Goal: Use online tool/utility: Utilize a website feature to perform a specific function

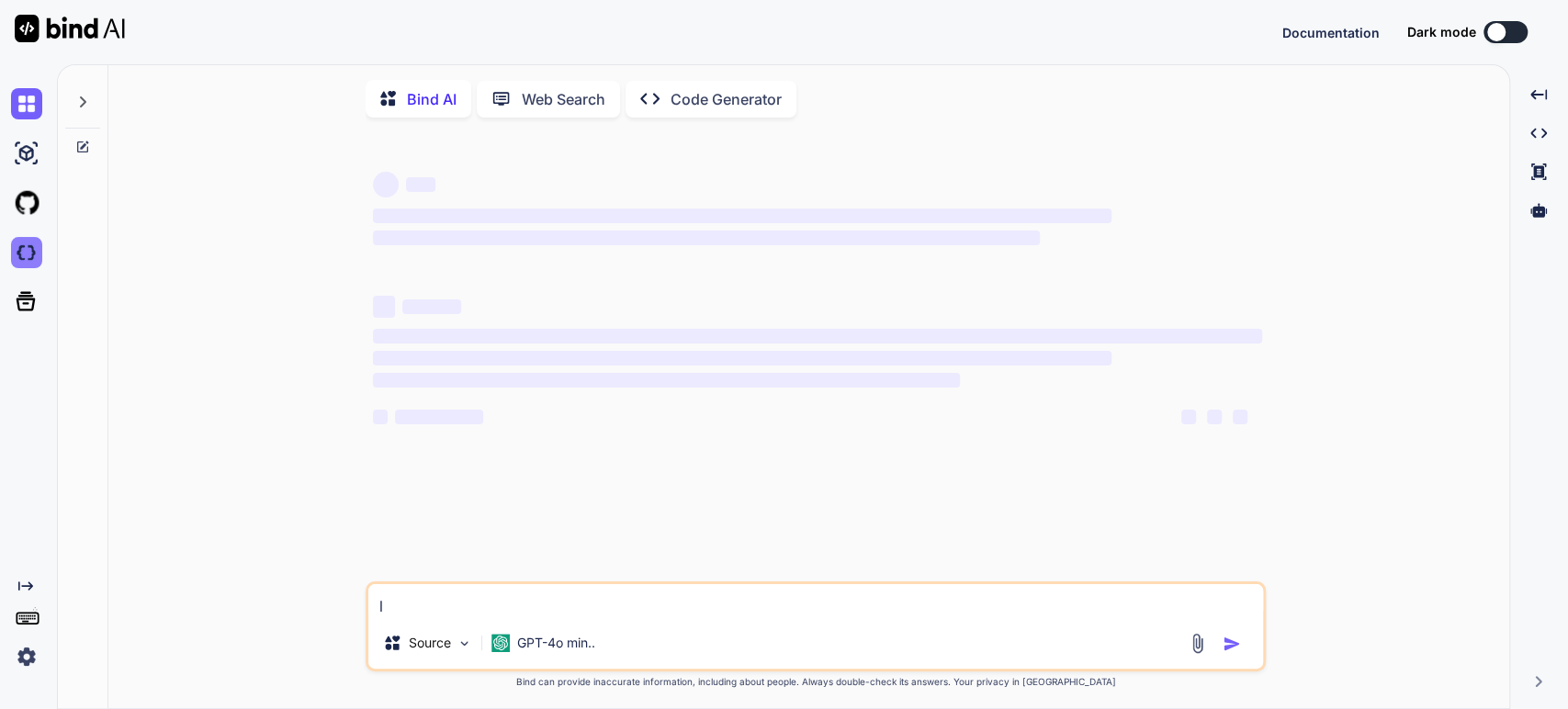
click at [27, 254] on img at bounding box center [26, 252] width 31 height 31
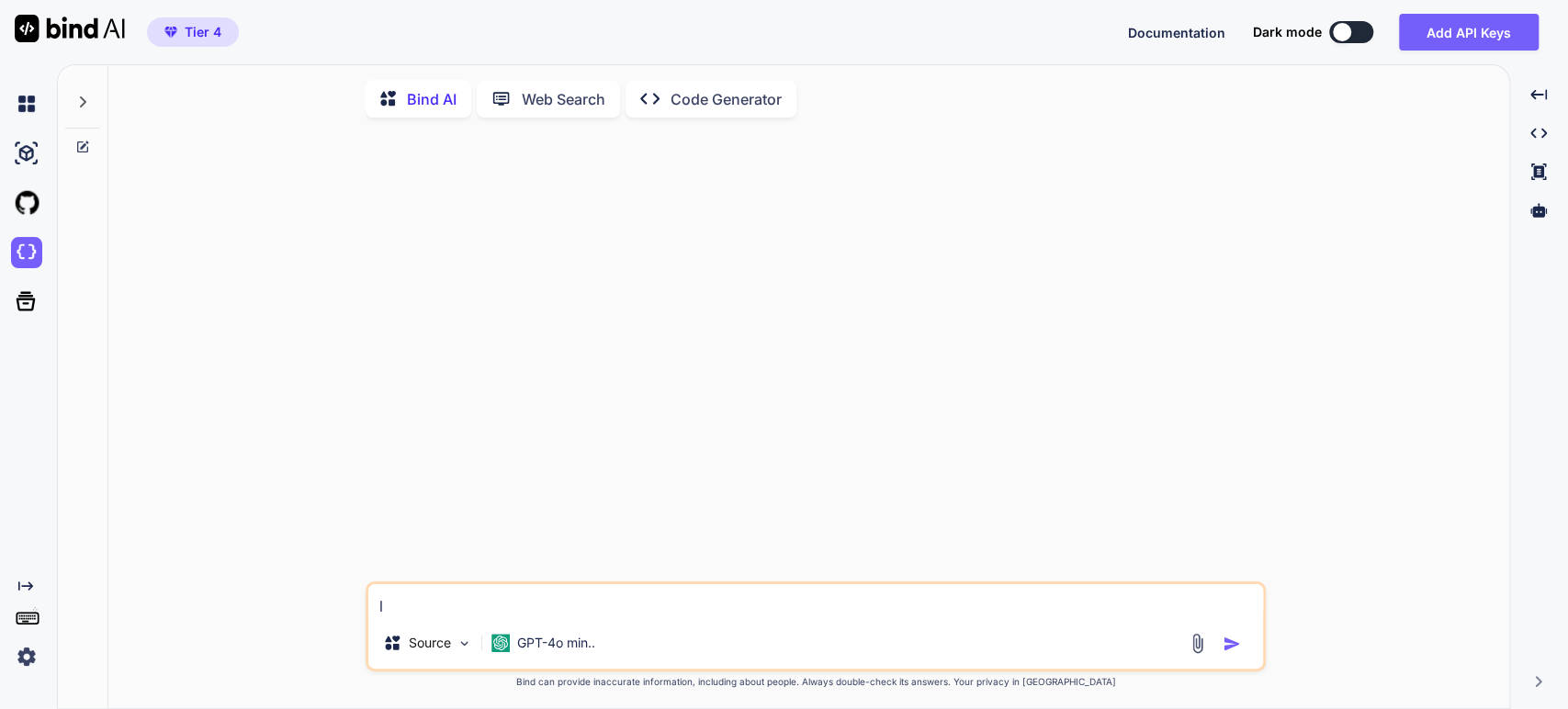
type textarea "x"
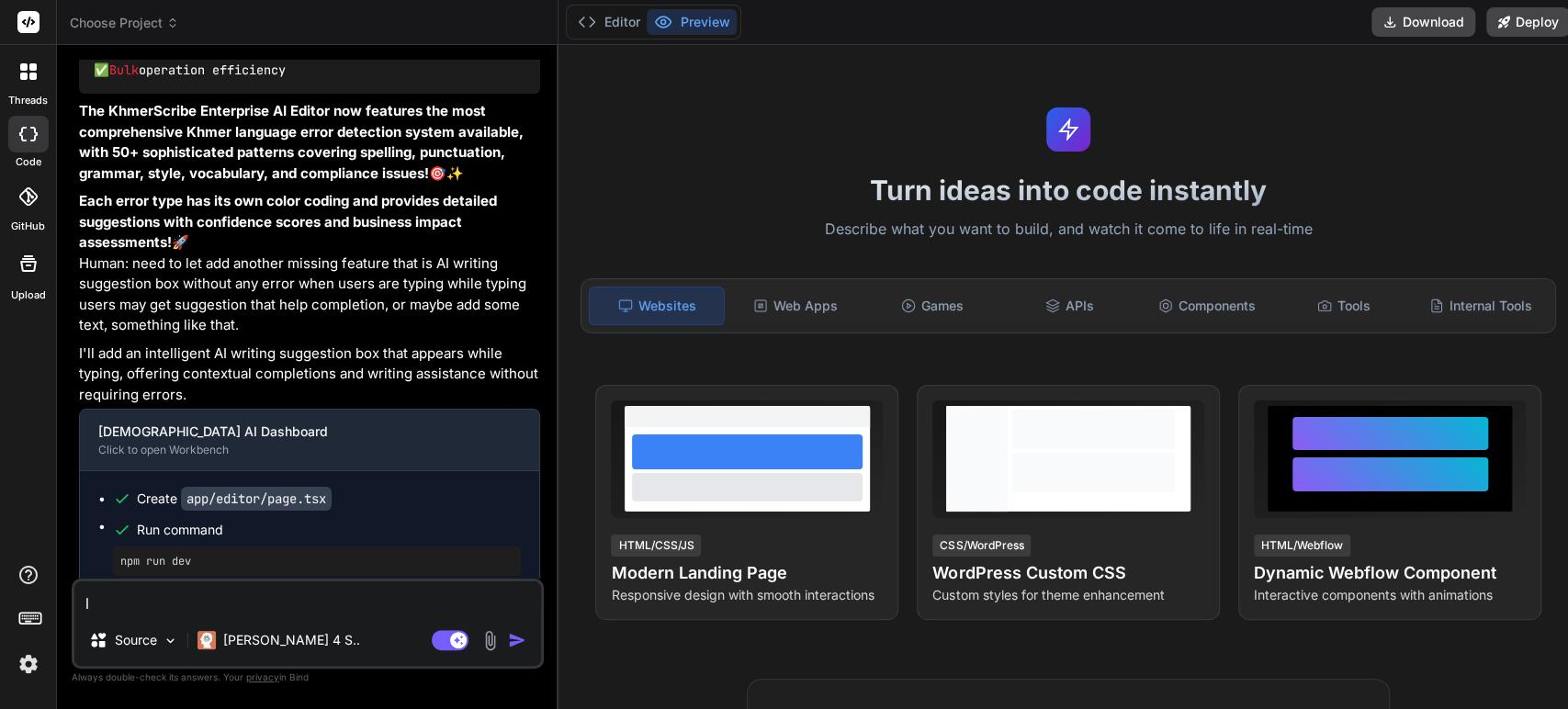
scroll to position [21098, 0]
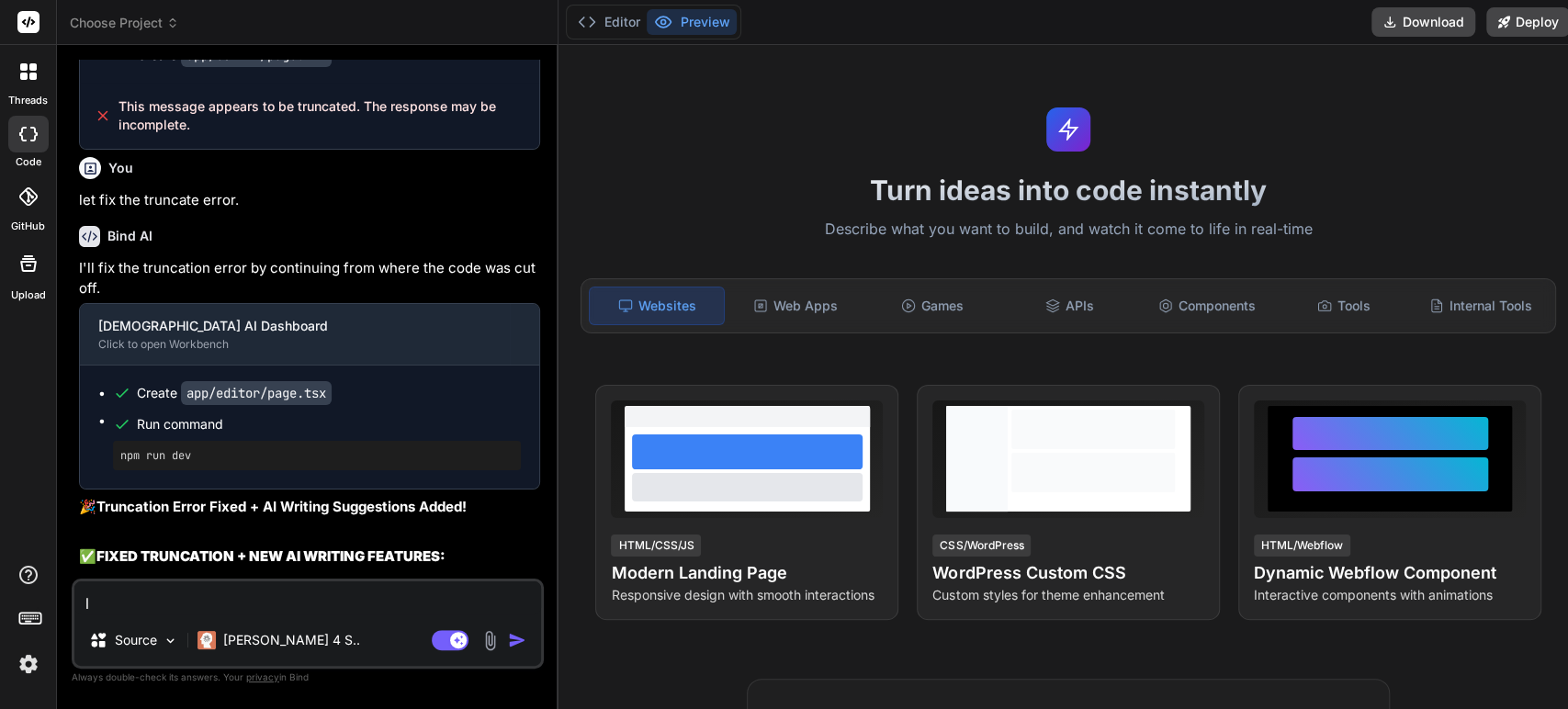
click at [514, 642] on img "button" at bounding box center [516, 639] width 18 height 18
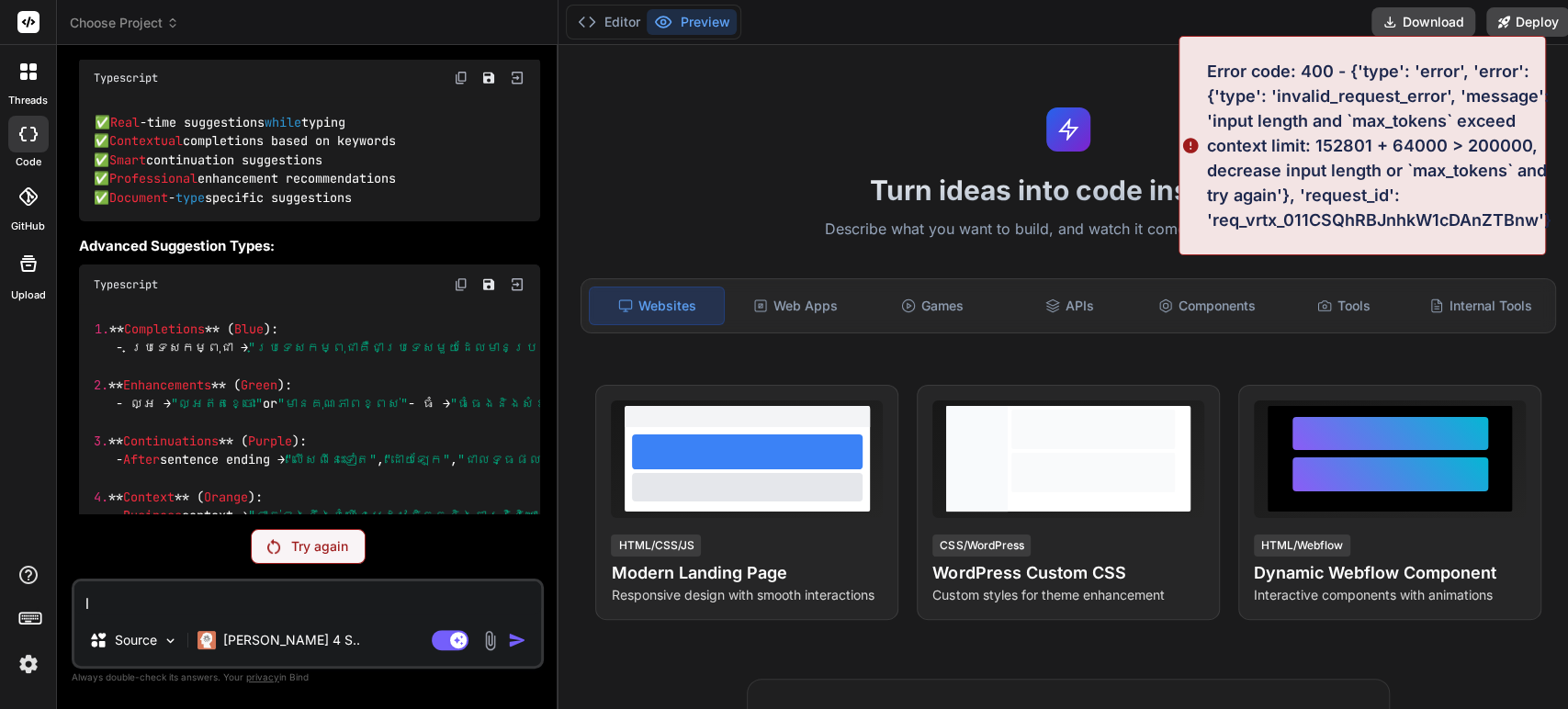
scroll to position [22361, 0]
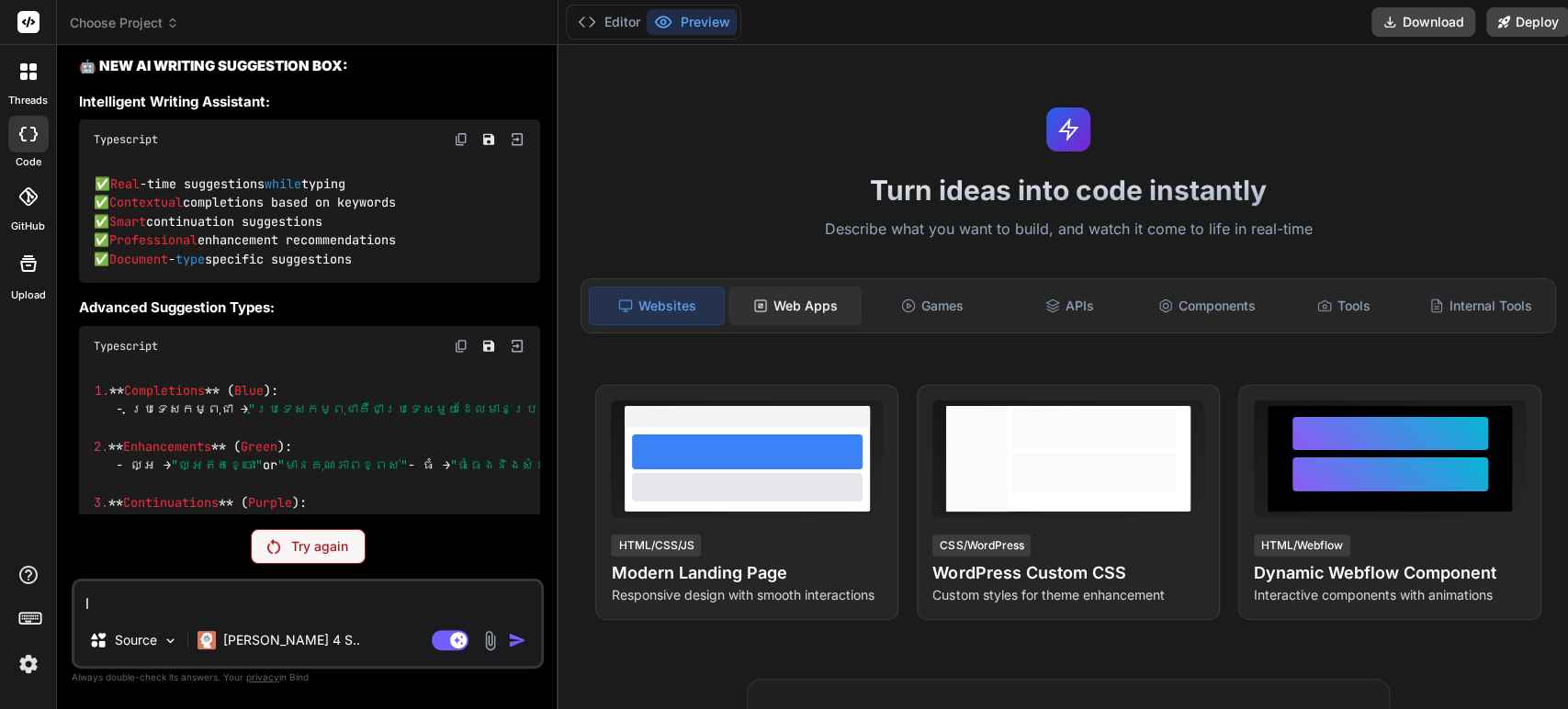
click at [808, 300] on div "Web Apps" at bounding box center [794, 305] width 133 height 39
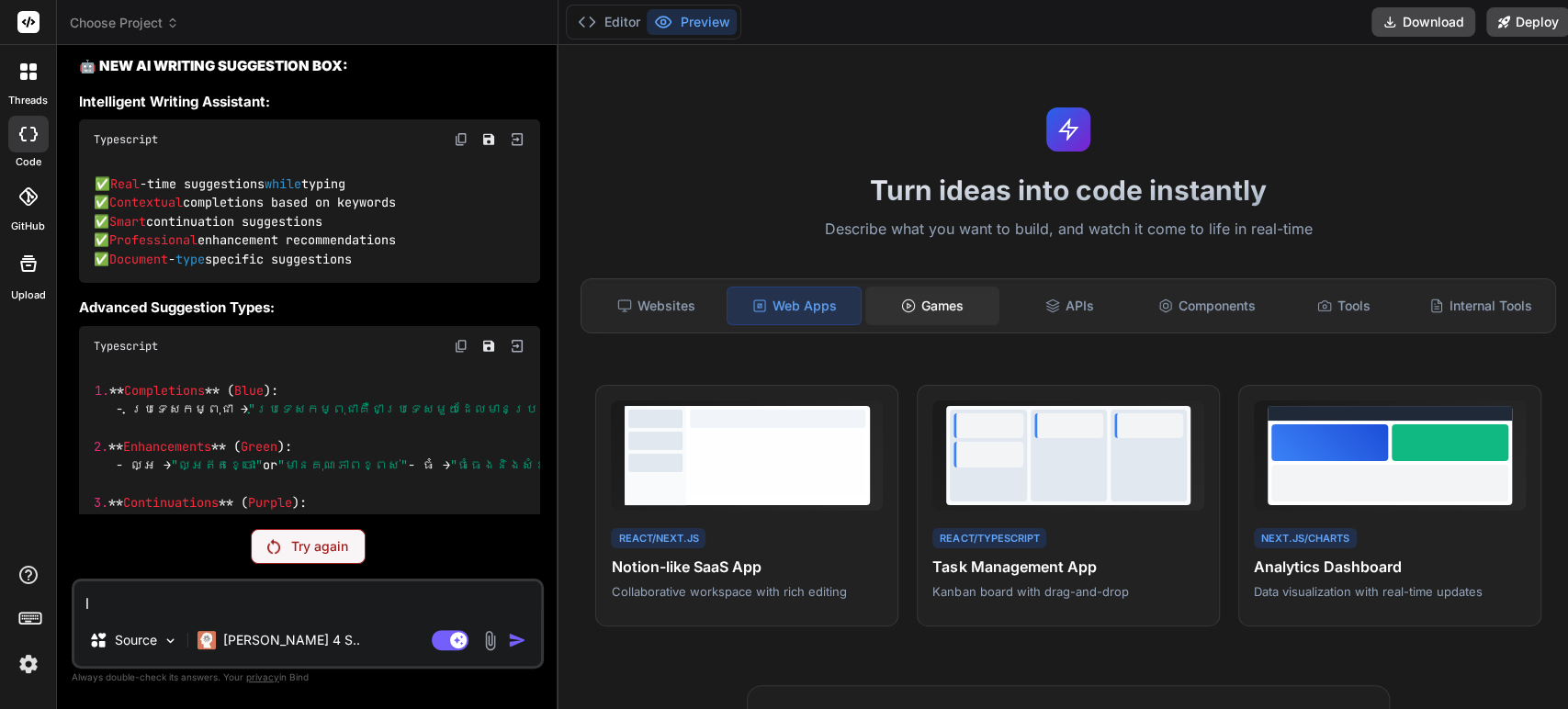
click at [932, 307] on div "Games" at bounding box center [932, 305] width 133 height 39
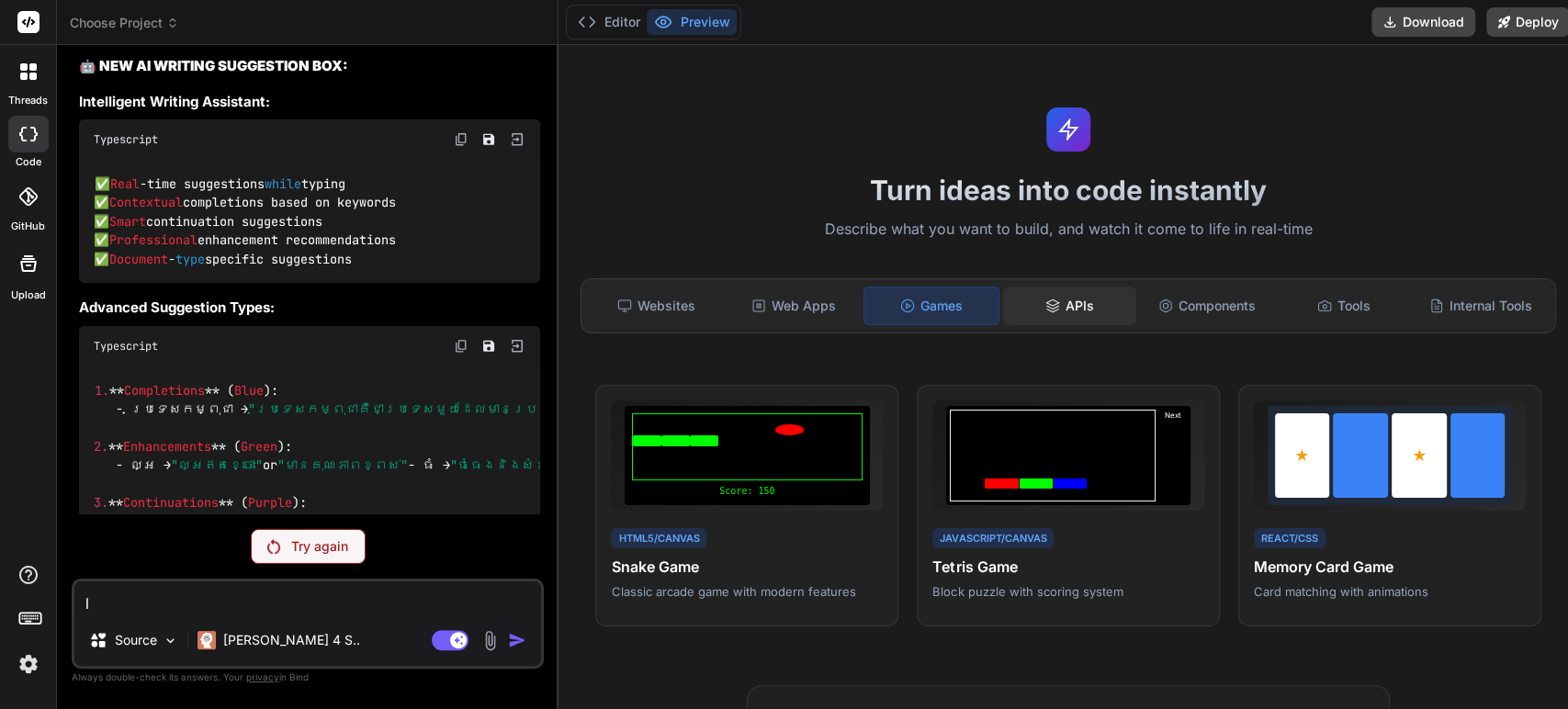
click at [1051, 299] on div "APIs" at bounding box center [1069, 305] width 133 height 39
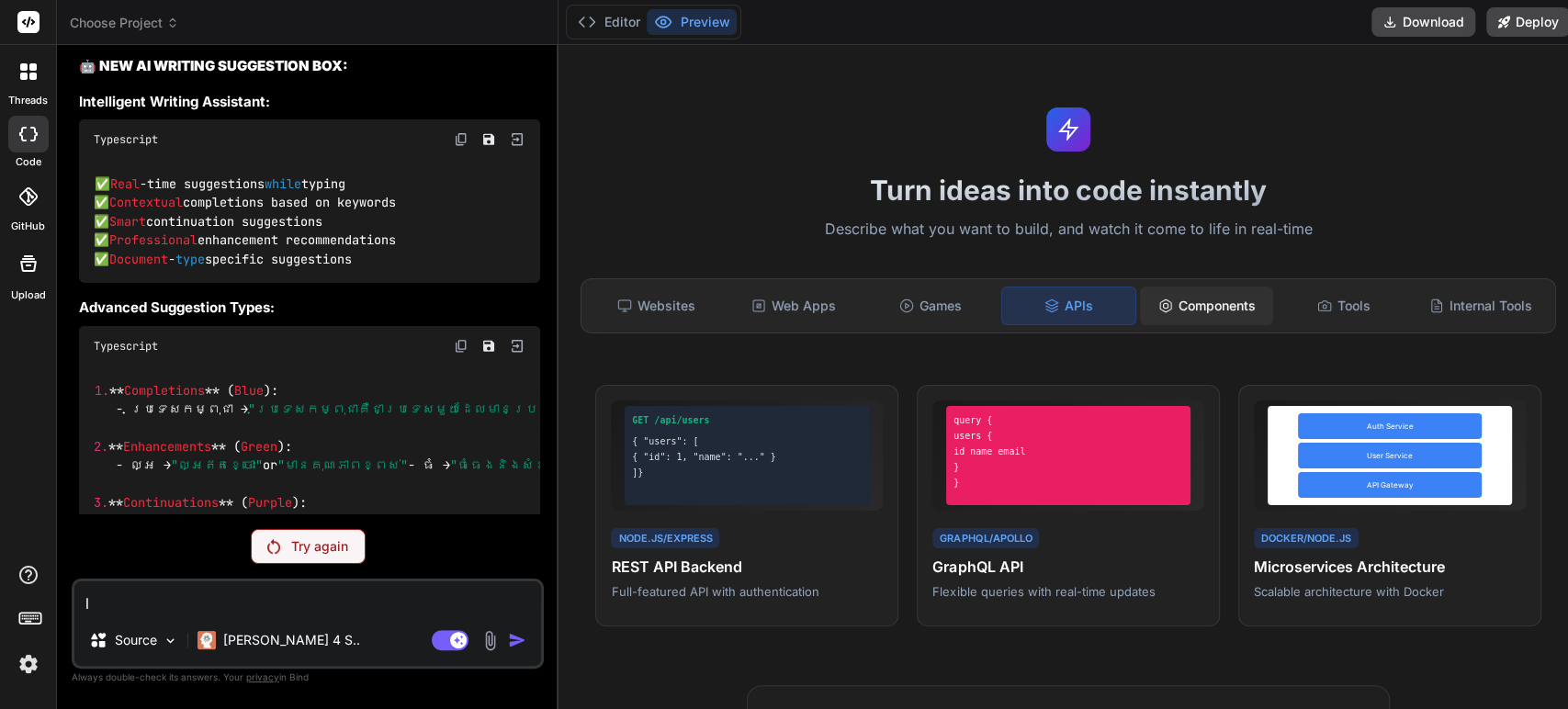
drag, startPoint x: 1184, startPoint y: 285, endPoint x: 1187, endPoint y: 294, distance: 9.5
click at [1185, 288] on div "Components" at bounding box center [1206, 305] width 133 height 39
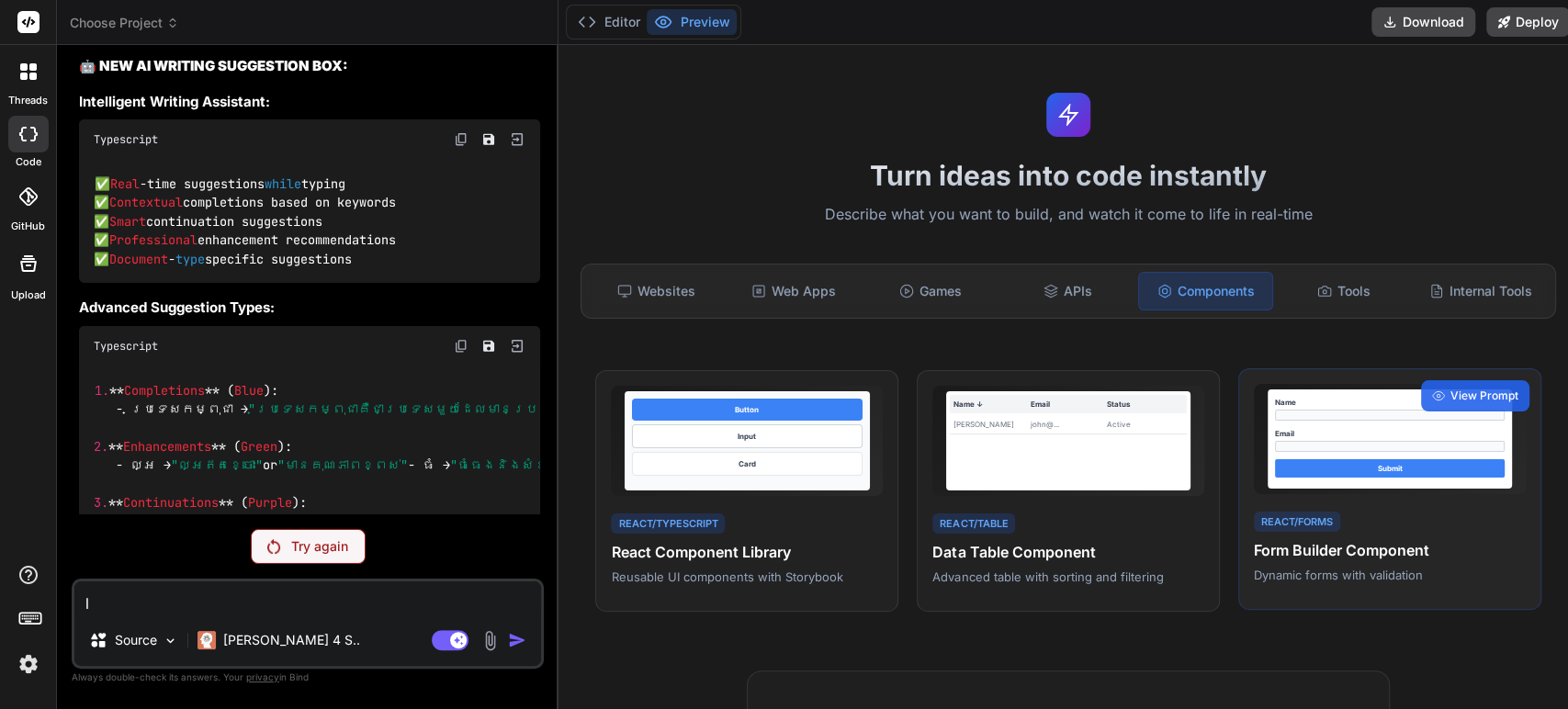
scroll to position [0, 0]
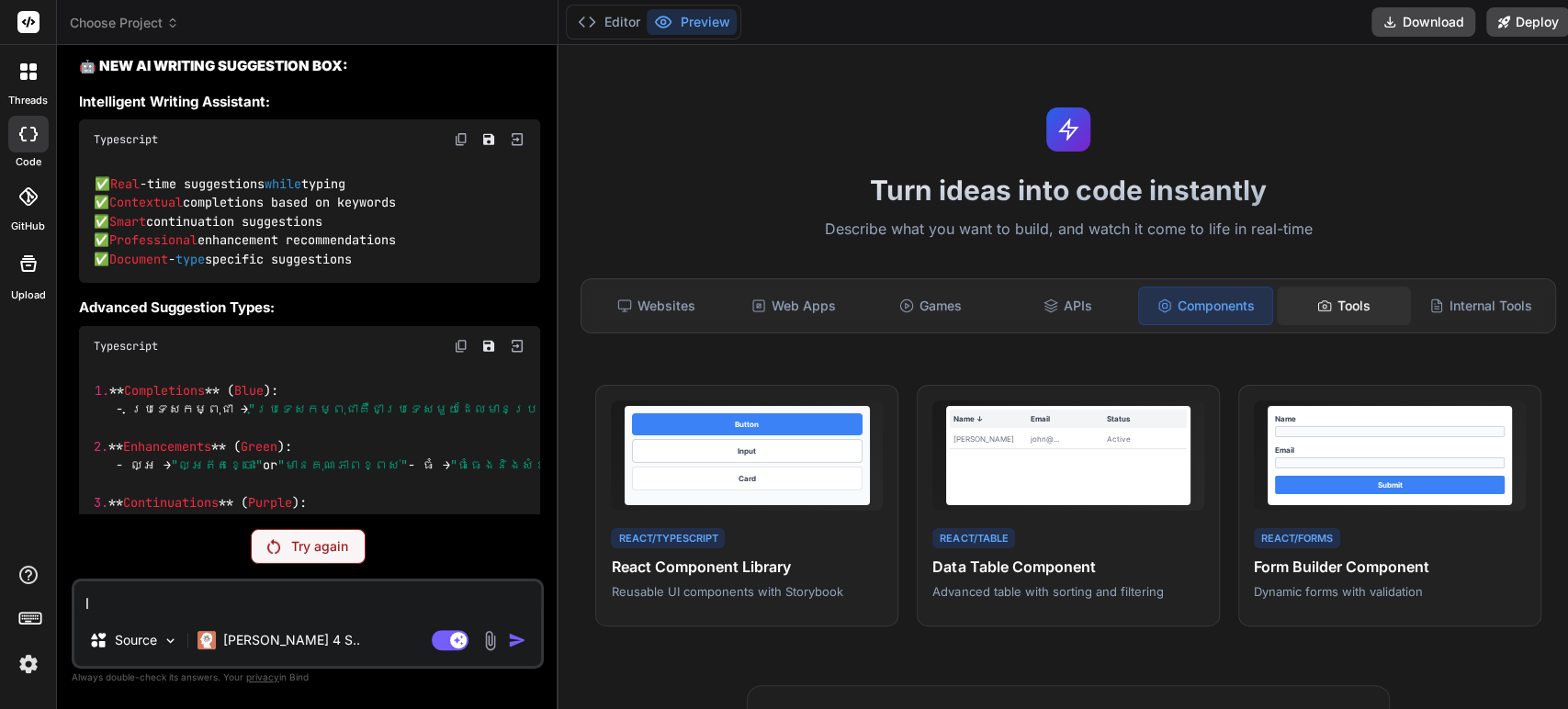
click at [1333, 303] on div "Tools" at bounding box center [1343, 305] width 133 height 39
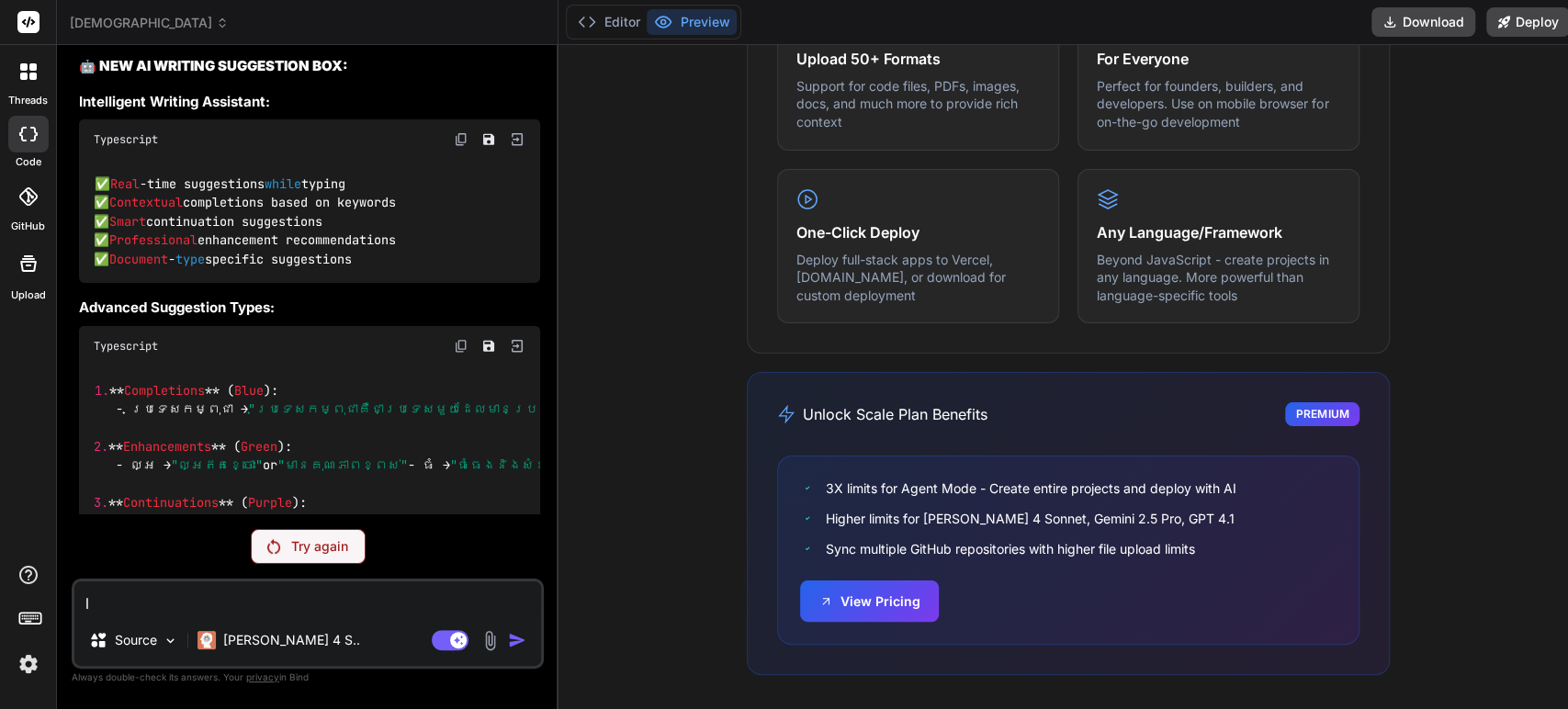
scroll to position [411, 0]
click at [318, 545] on p "Try again" at bounding box center [320, 545] width 57 height 18
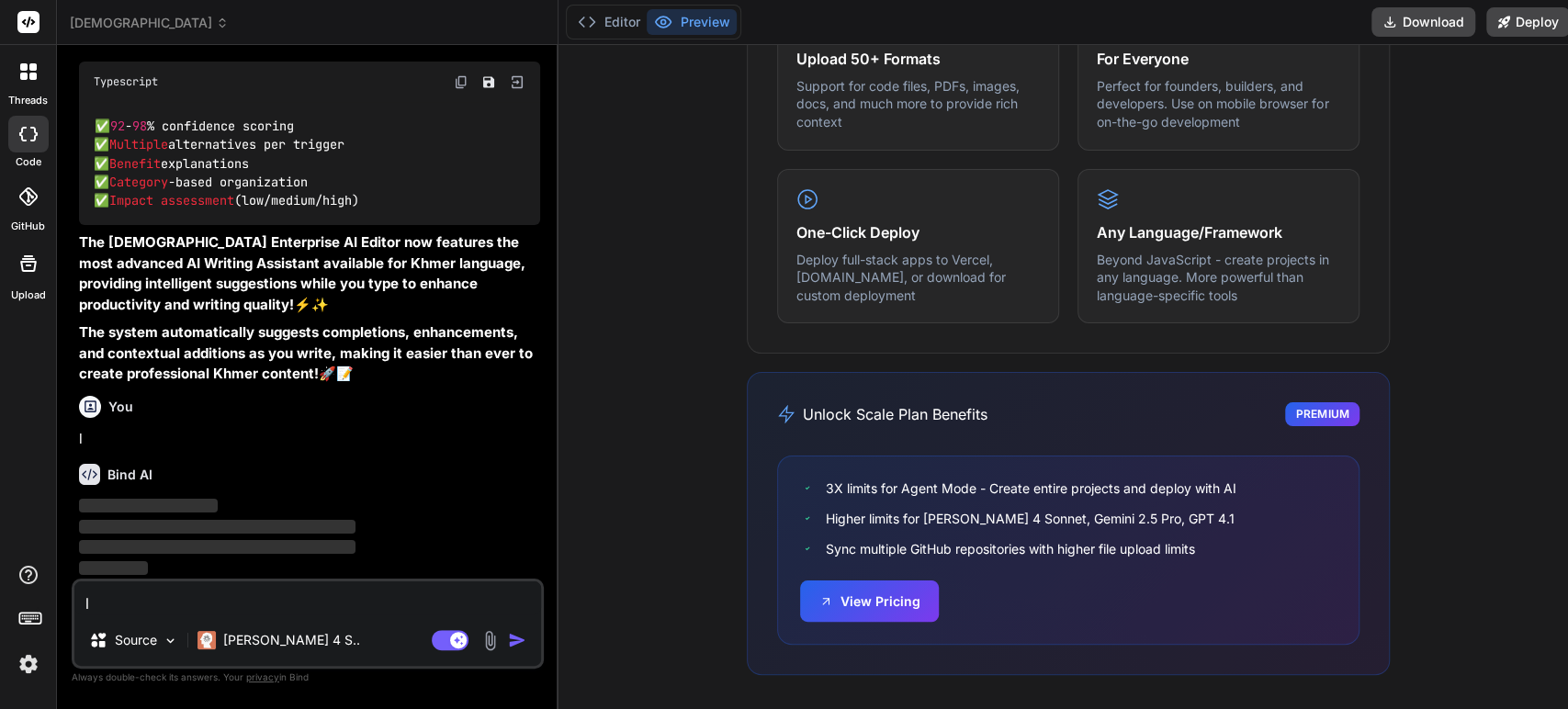
scroll to position [26324, 0]
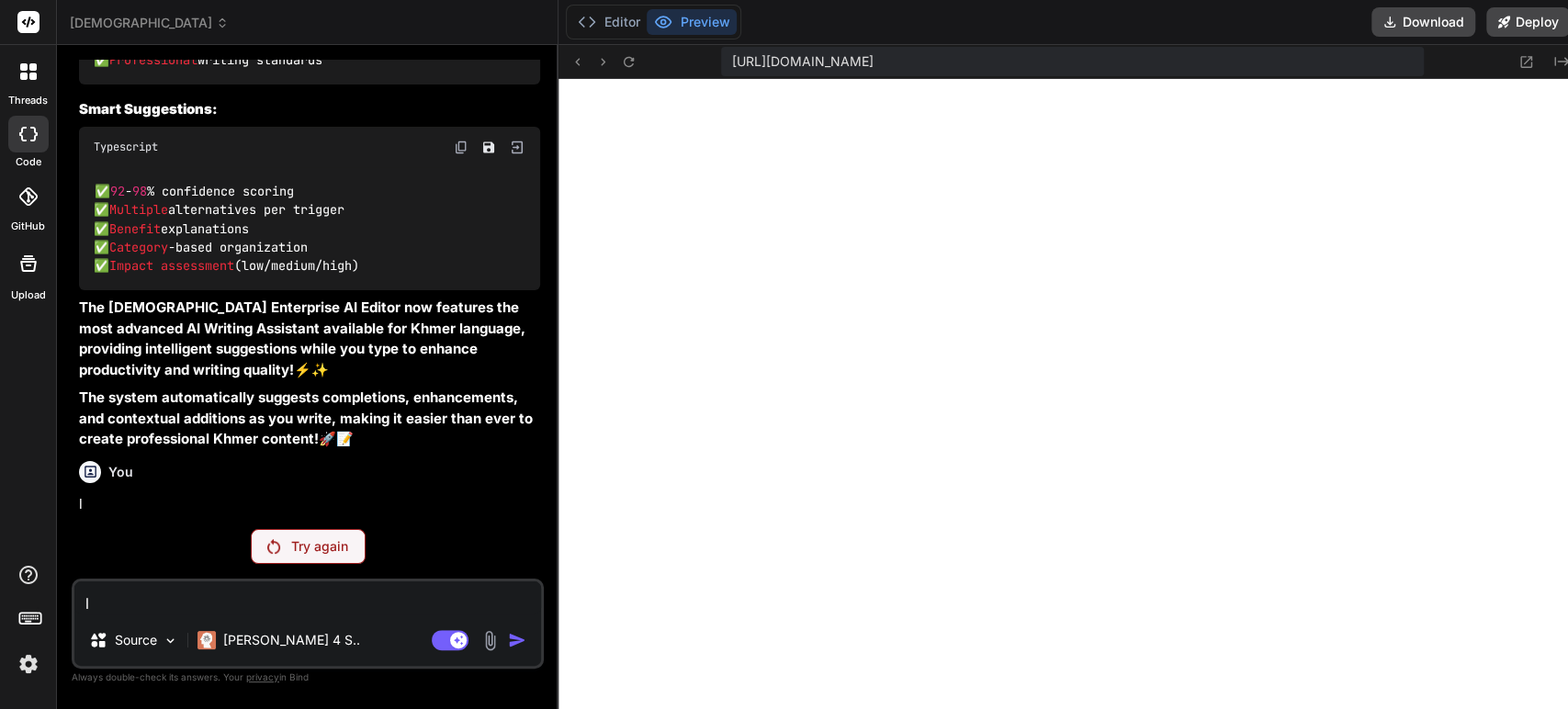
type textarea "x"
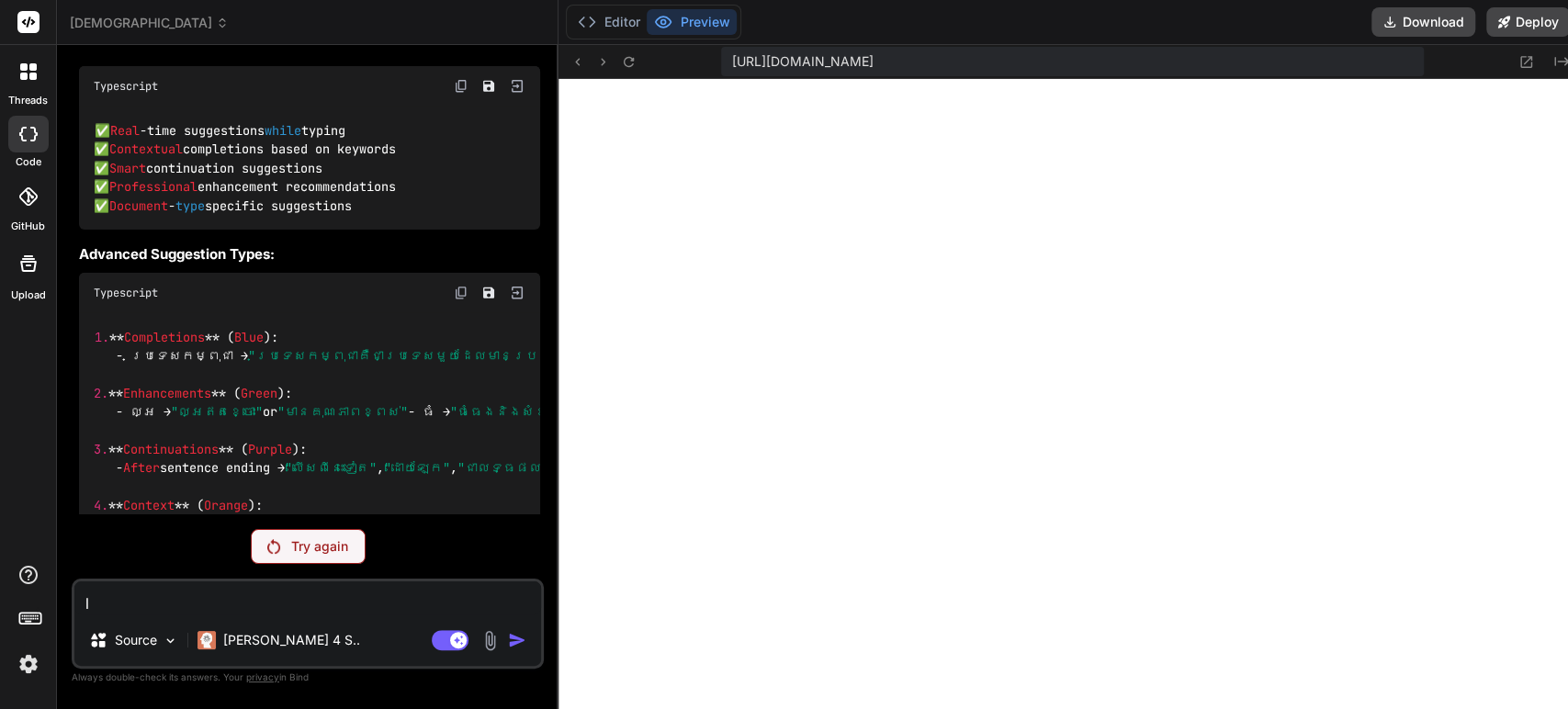
scroll to position [22361, 0]
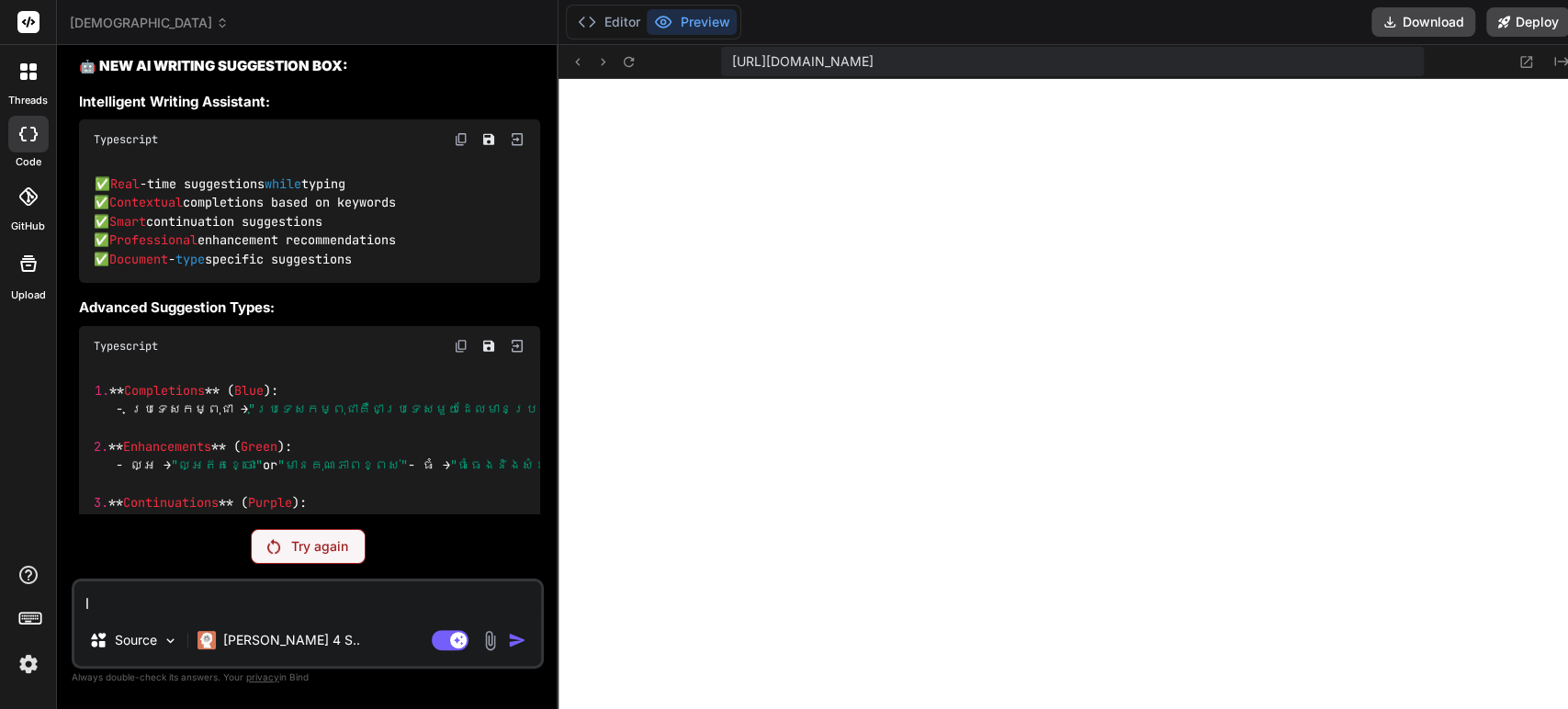
click at [343, 599] on textarea "l" at bounding box center [307, 597] width 466 height 33
type textarea "l"
type textarea "x"
type textarea "le"
type textarea "x"
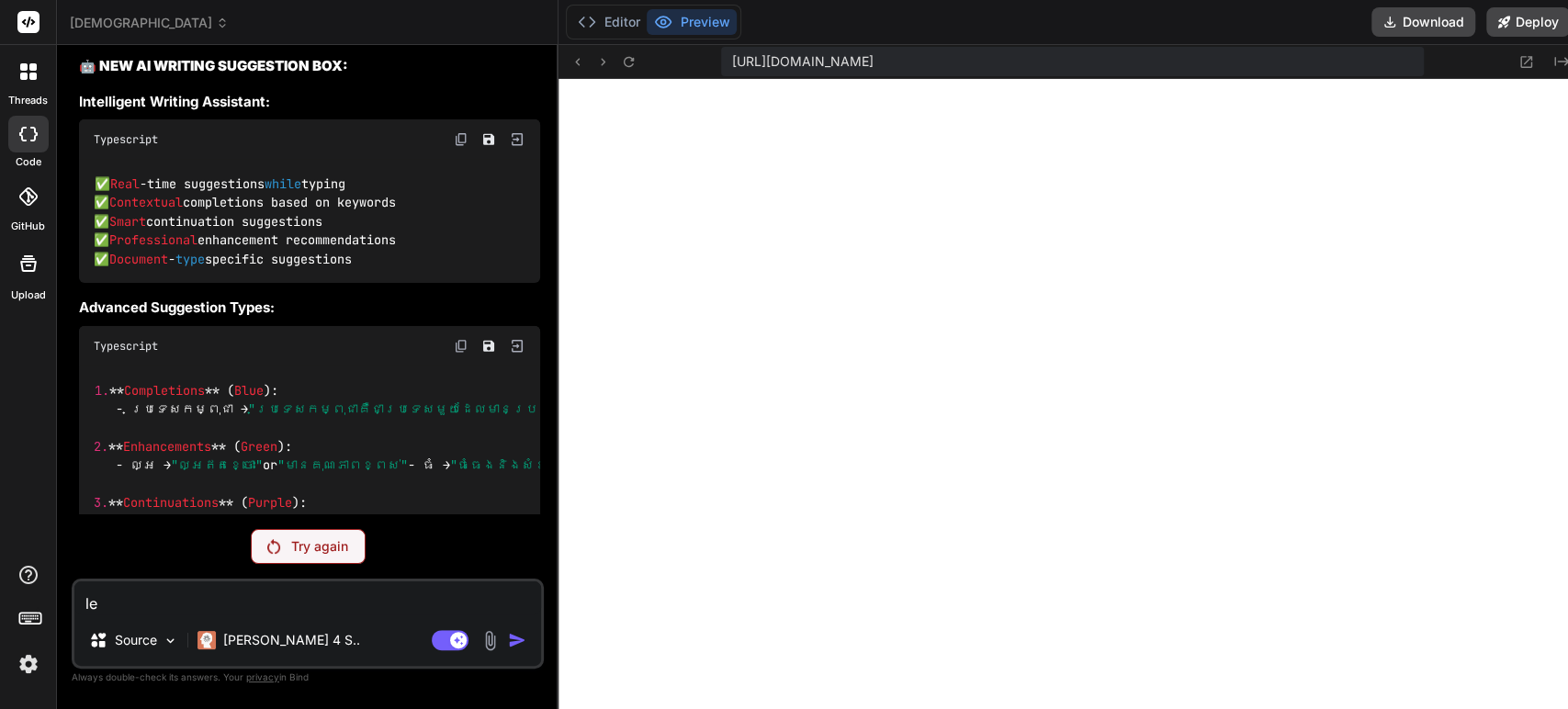
type textarea "let"
type textarea "x"
type textarea "let"
type textarea "x"
type textarea "let f"
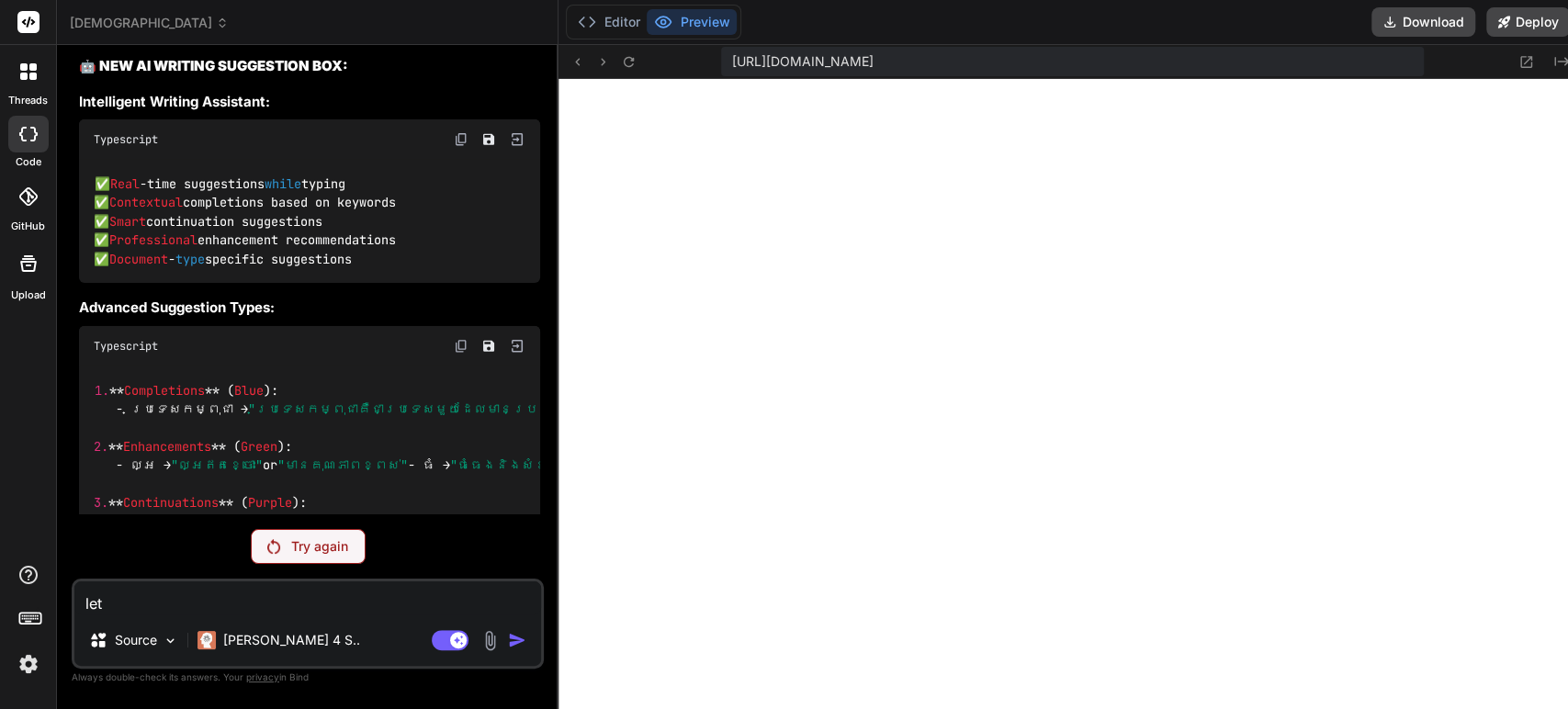
type textarea "x"
type textarea "let fi"
type textarea "x"
type textarea "let fid"
type textarea "x"
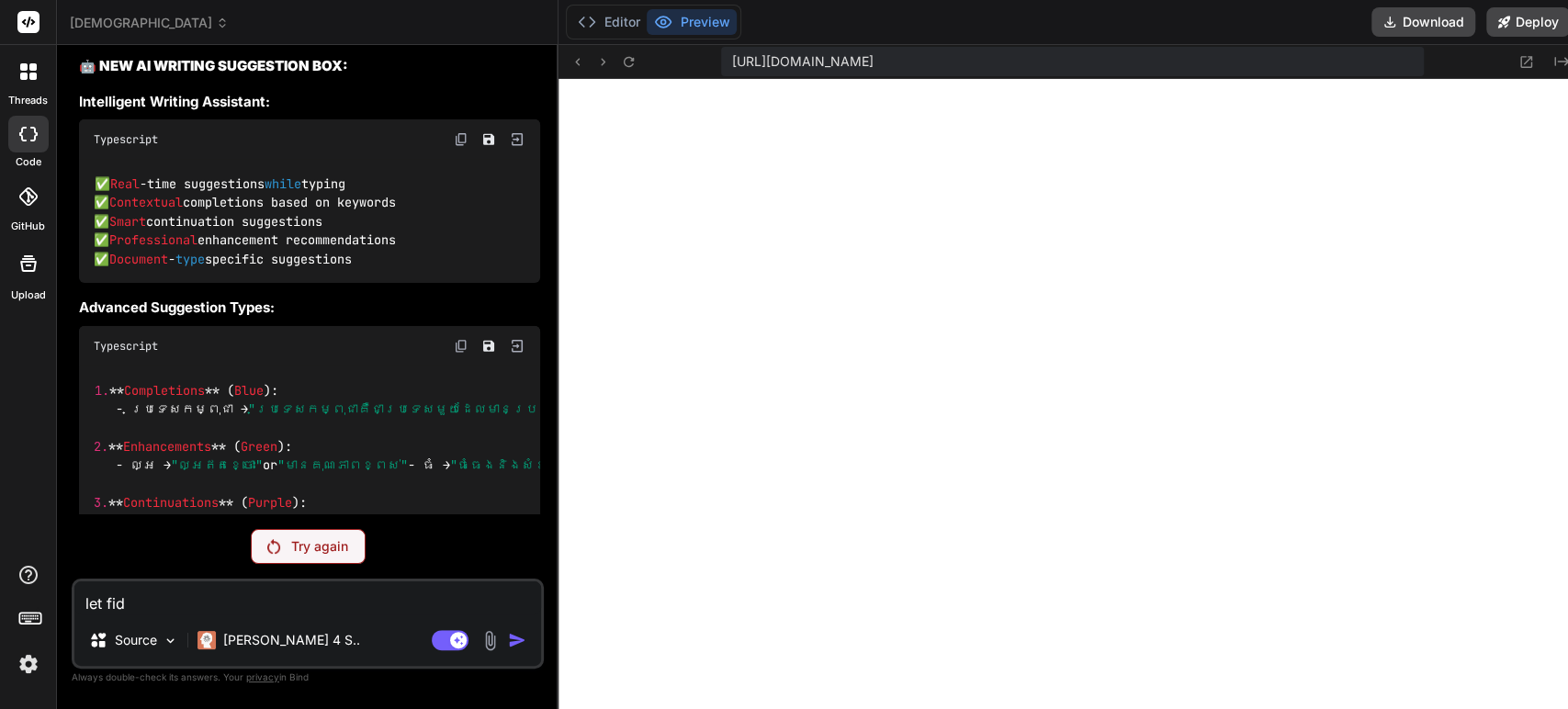
type textarea "let fi"
type textarea "x"
type textarea "let fix"
type textarea "x"
type textarea "let fix"
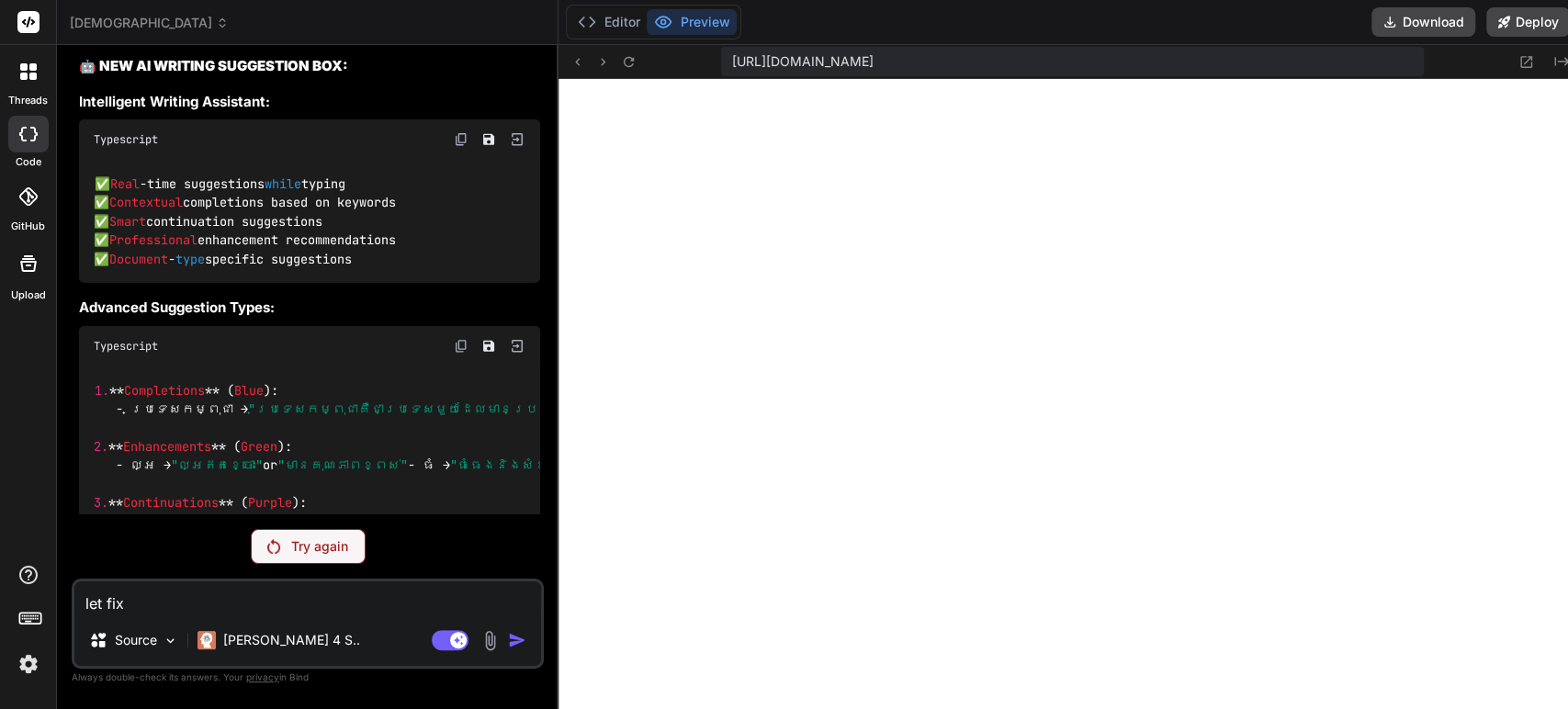
type textarea "x"
type textarea "let fix t"
type textarea "x"
type textarea "let fix th"
type textarea "x"
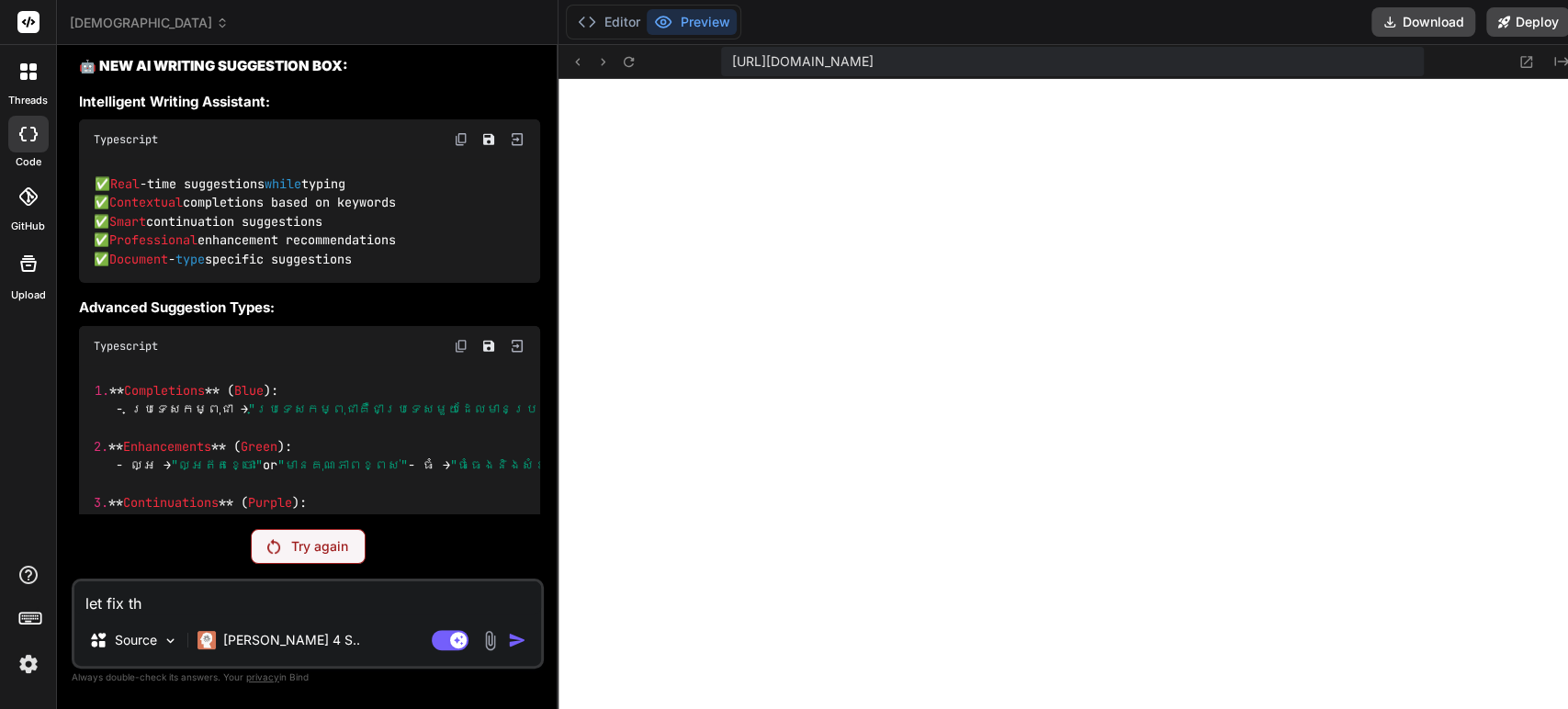
type textarea "let fix thi"
type textarea "x"
type textarea "let fix thie"
type textarea "x"
type textarea "let fix thi"
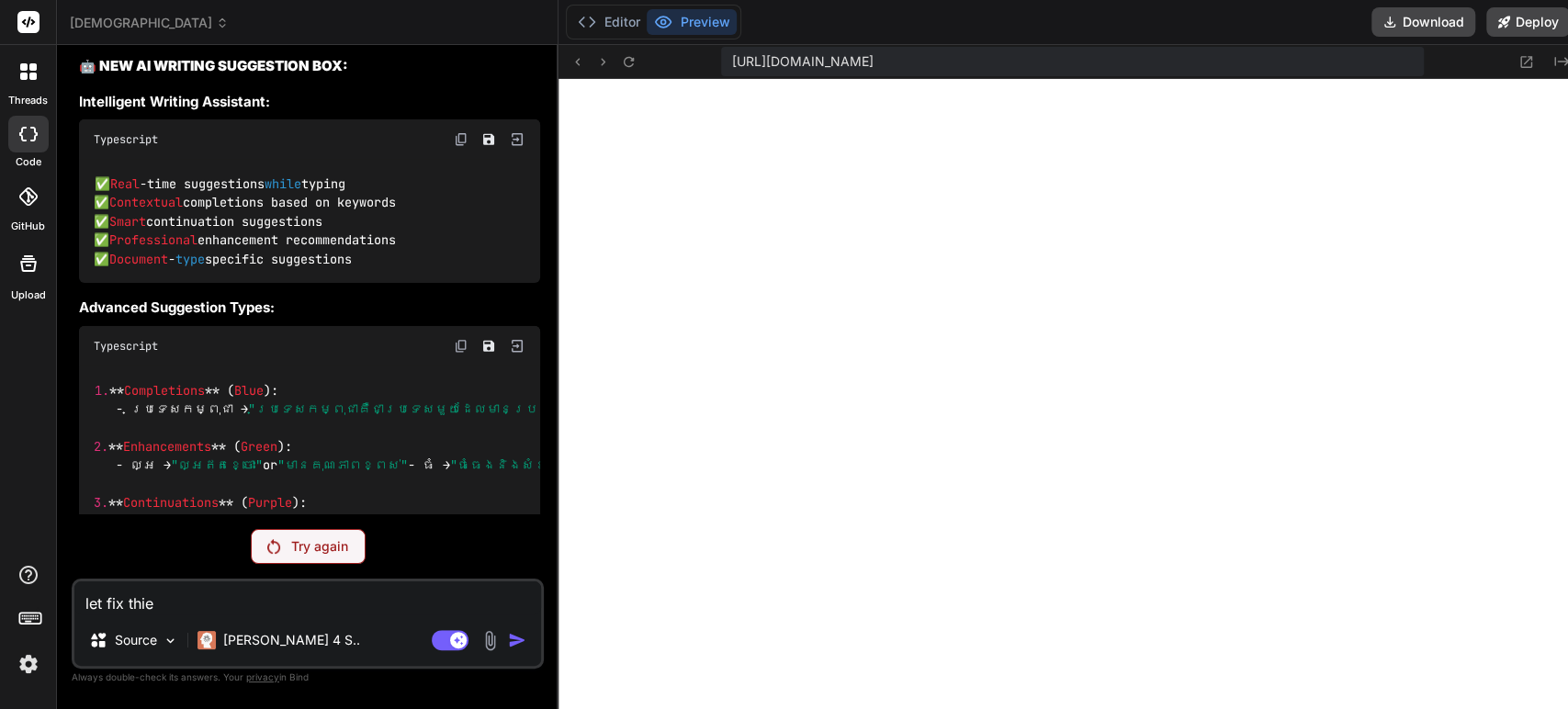
type textarea "x"
type textarea "let fix th"
type textarea "x"
type textarea "let fix the"
type textarea "x"
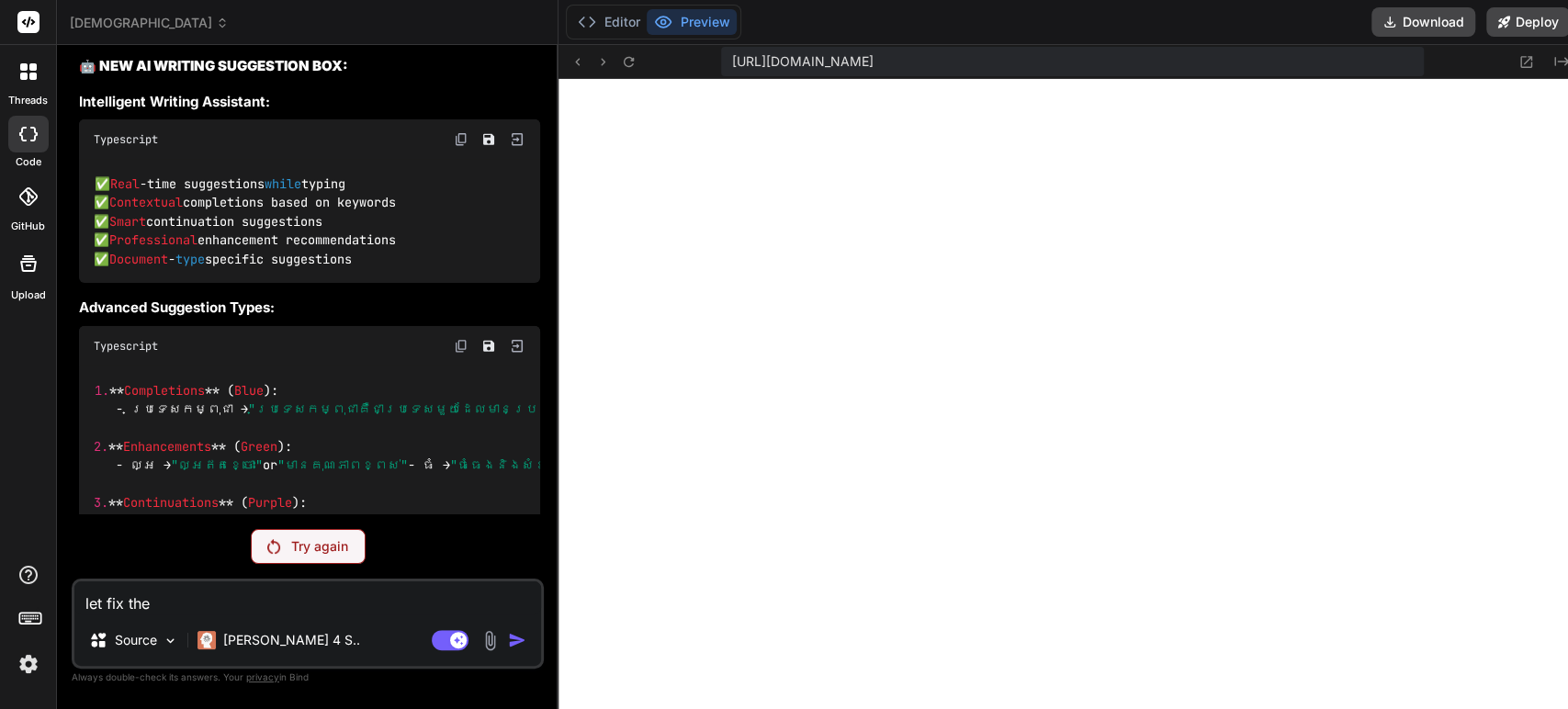
type textarea "let fix thes"
type textarea "x"
type textarea "let fix these"
type textarea "x"
type textarea "let fix these"
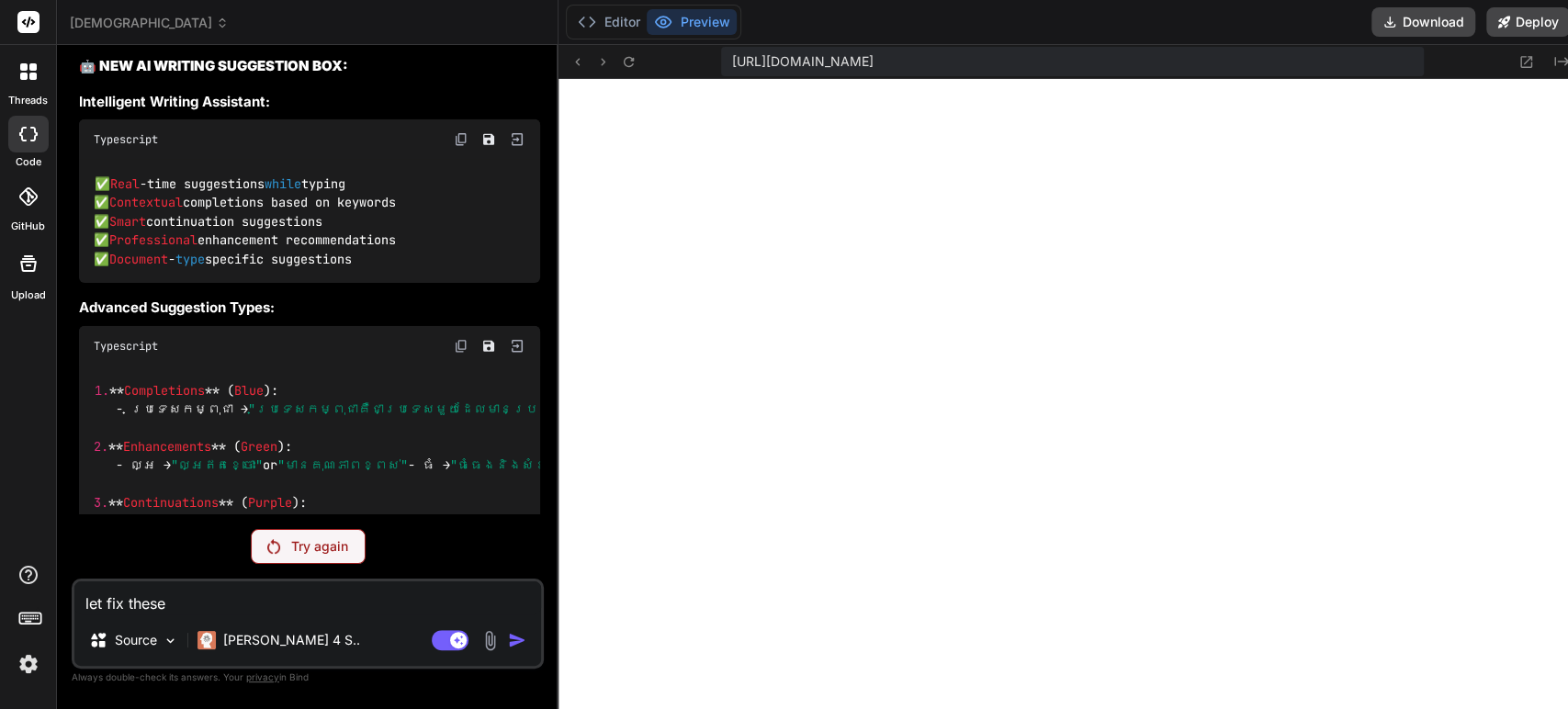
type textarea "x"
type textarea "let fix these e"
type textarea "x"
type textarea "let fix these er"
type textarea "x"
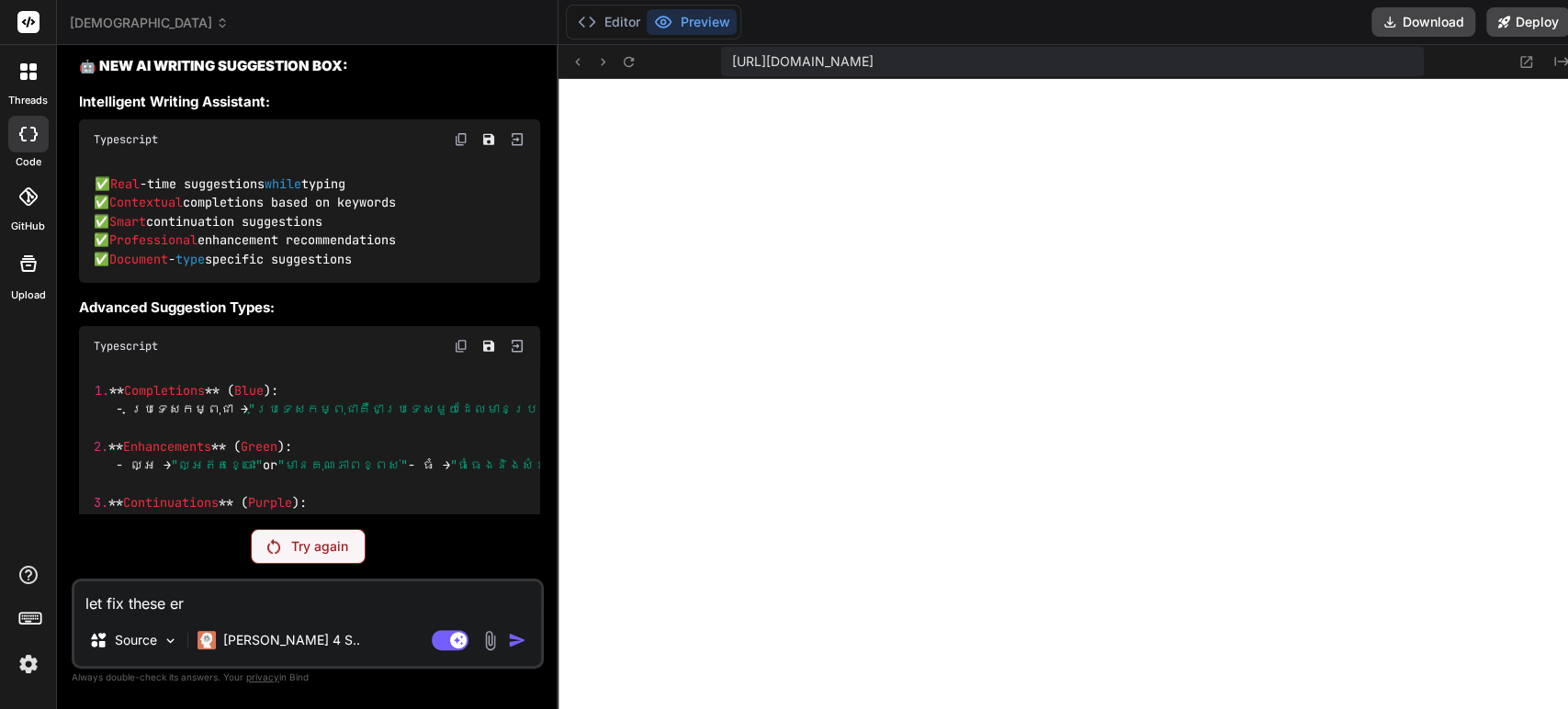
type textarea "let fix these err"
type textarea "x"
type textarea "let fix these [PERSON_NAME]"
type textarea "x"
type textarea "let fix these error"
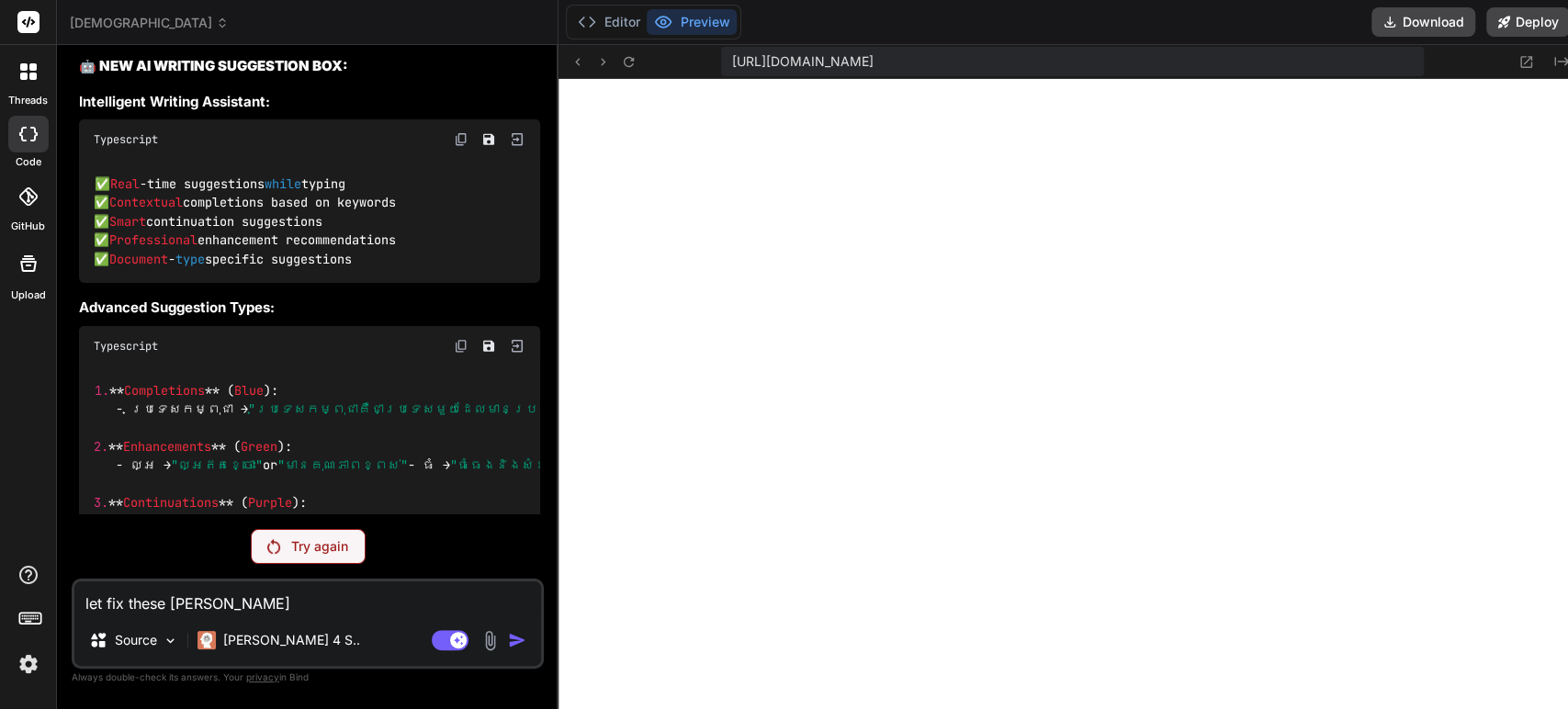
type textarea "x"
type textarea "let fix these error""
type textarea "x"
type textarea "let fix these error"""
type textarea "x"
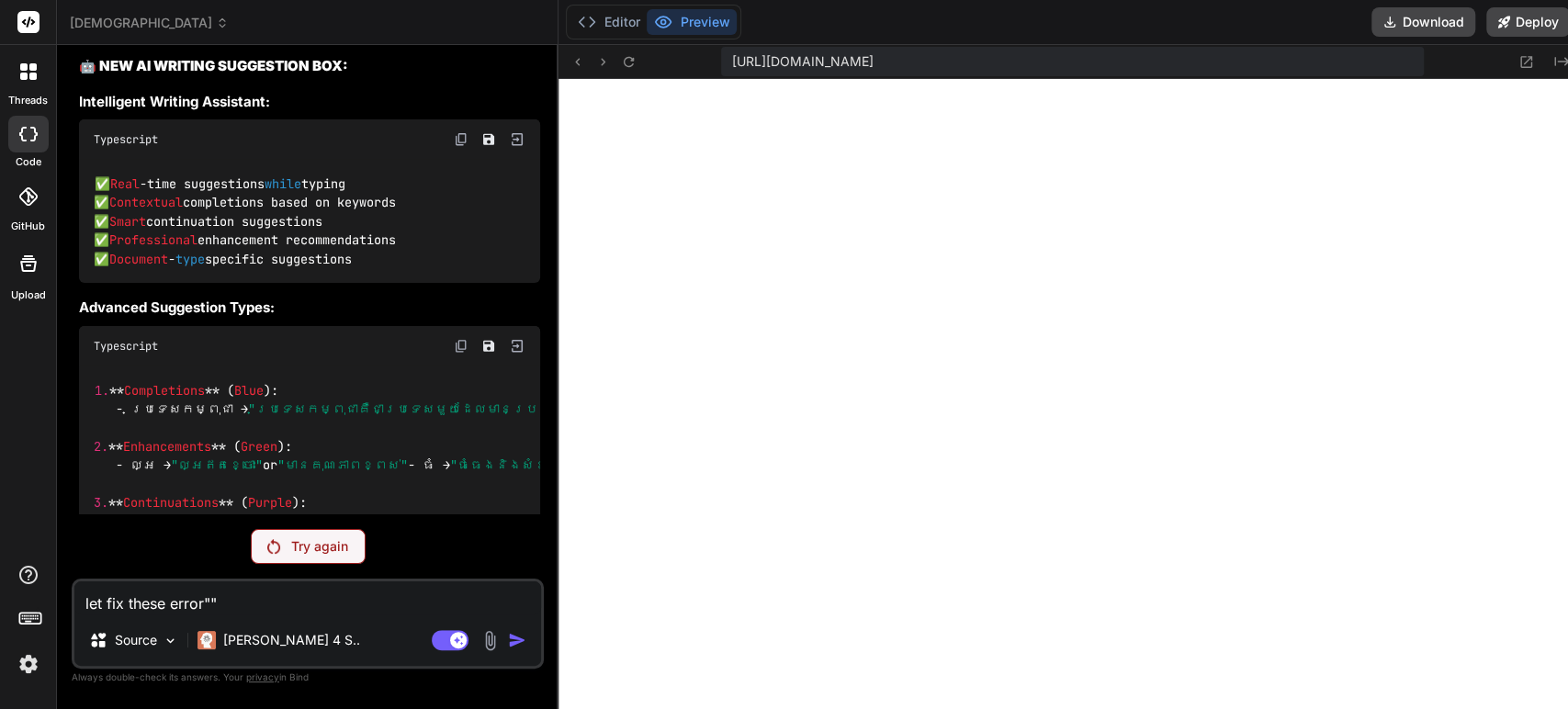
paste textarea "./app/globals.css.webpack[javascript/auto]!=!./node_modules/next/dist/build/web…"
type textarea "let fix these error"./app/globals.css.webpack[javascript/auto]!=!./node_modules…"
type textarea "x"
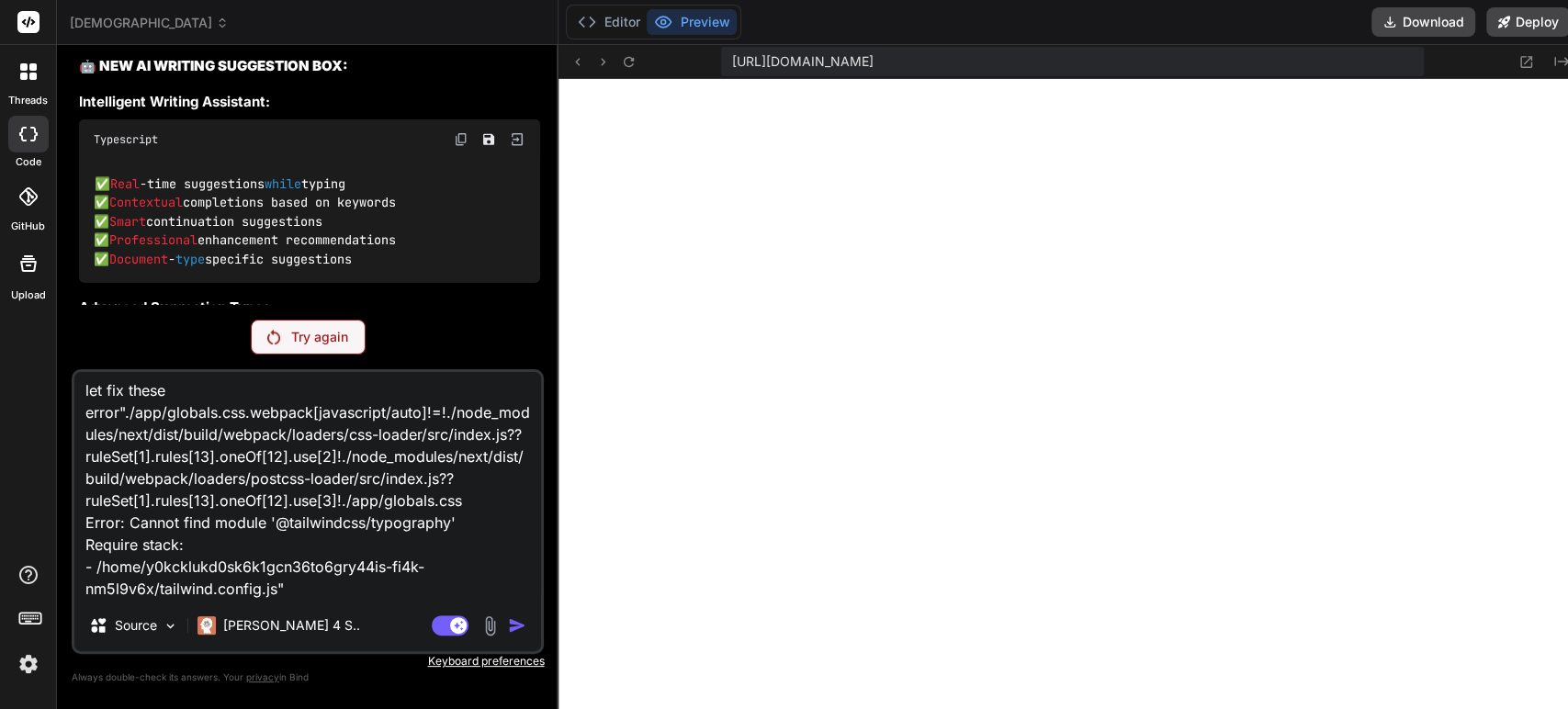
type textarea "let fix these error"./app/globals.css.webpack[javascript/auto]!=!./node_modules…"
type textarea "x"
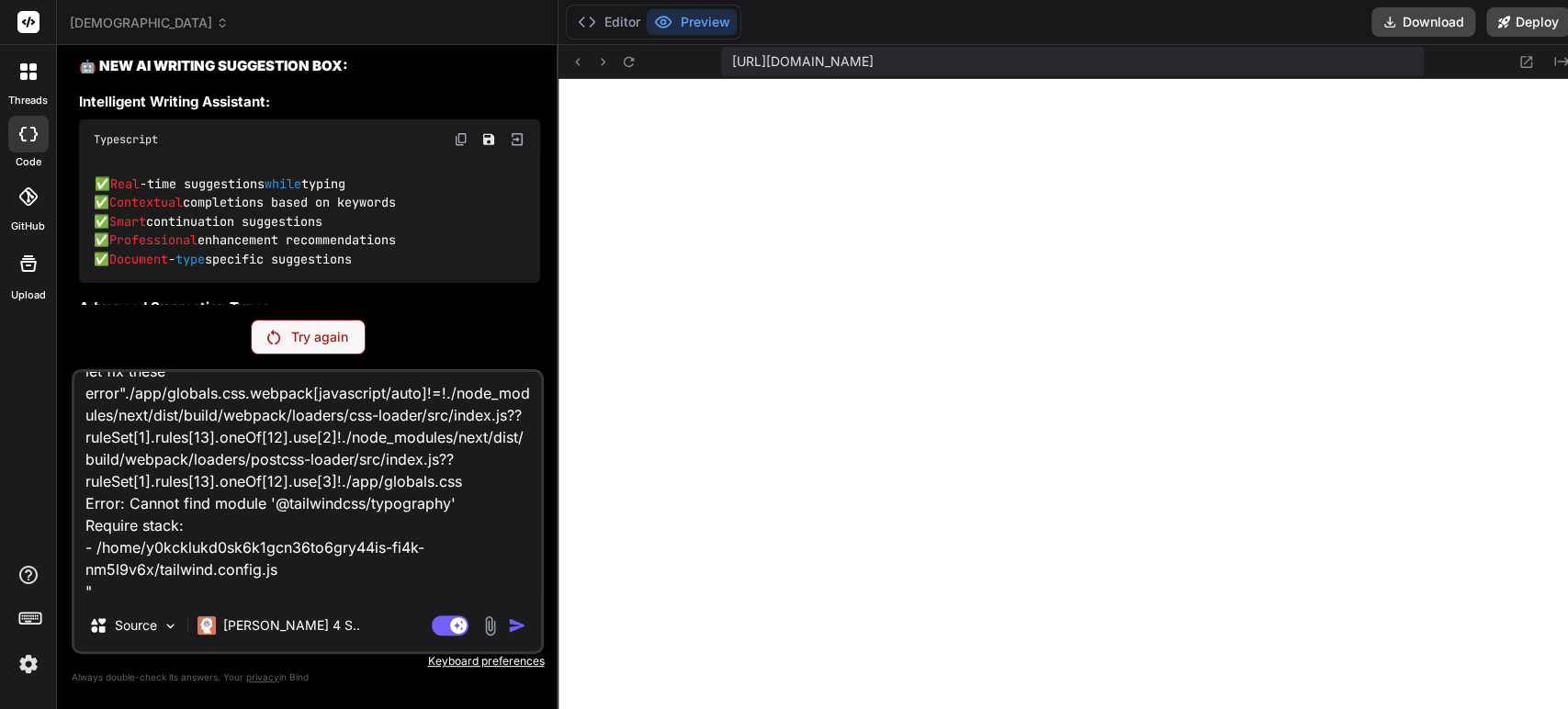
scroll to position [45, 0]
type textarea "let fix these error"./app/globals.css.webpack[javascript/auto]!=!./node_modules…"
